Goal: Transaction & Acquisition: Book appointment/travel/reservation

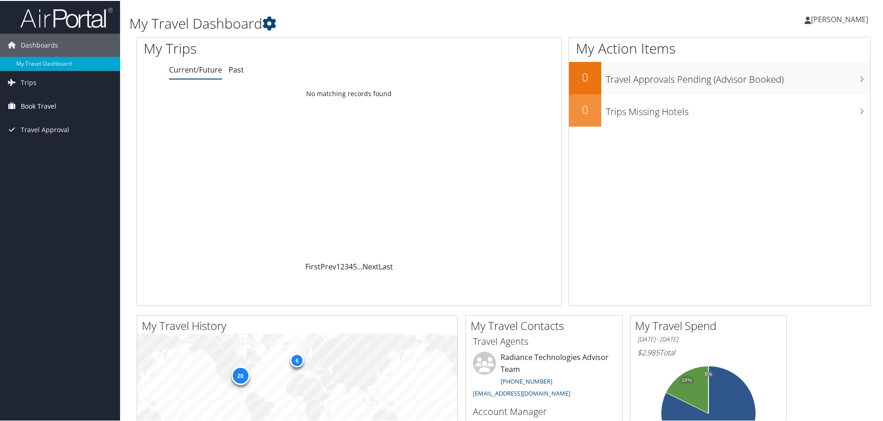
click at [64, 105] on link "Book Travel" at bounding box center [60, 105] width 120 height 23
click at [61, 151] on link "Book/Manage Online Trips" at bounding box center [60, 152] width 120 height 14
